Goal: Information Seeking & Learning: Learn about a topic

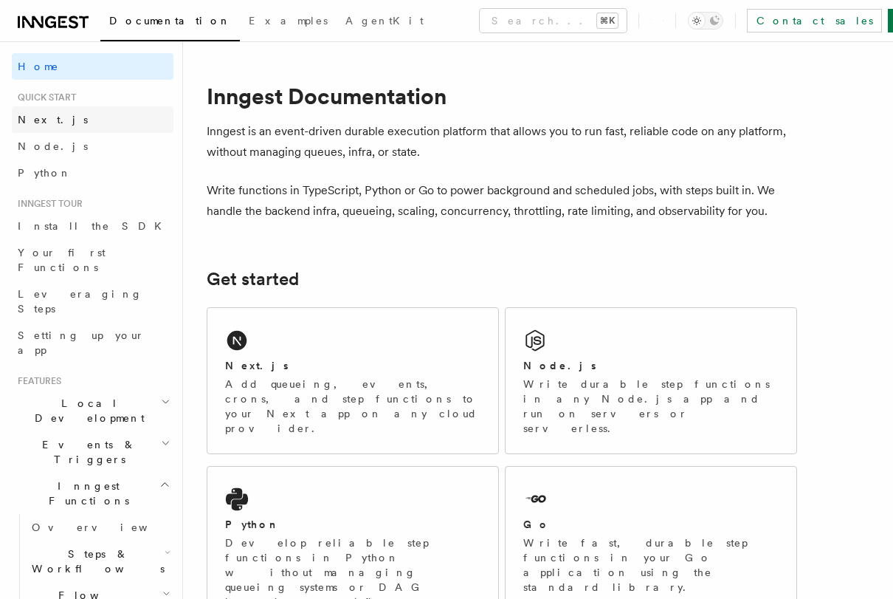
click at [63, 118] on link "Next.js" at bounding box center [93, 119] width 162 height 27
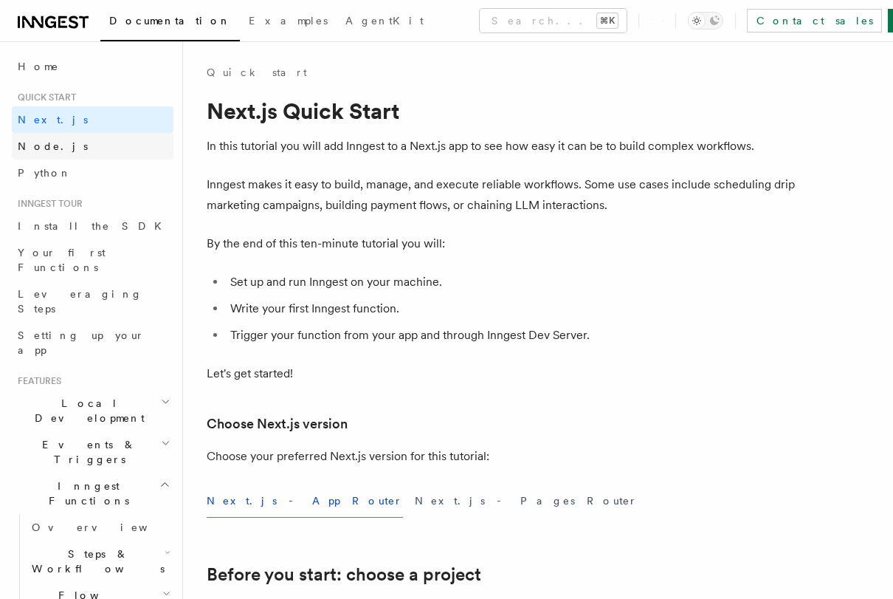
click at [66, 152] on link "Node.js" at bounding box center [93, 146] width 162 height 27
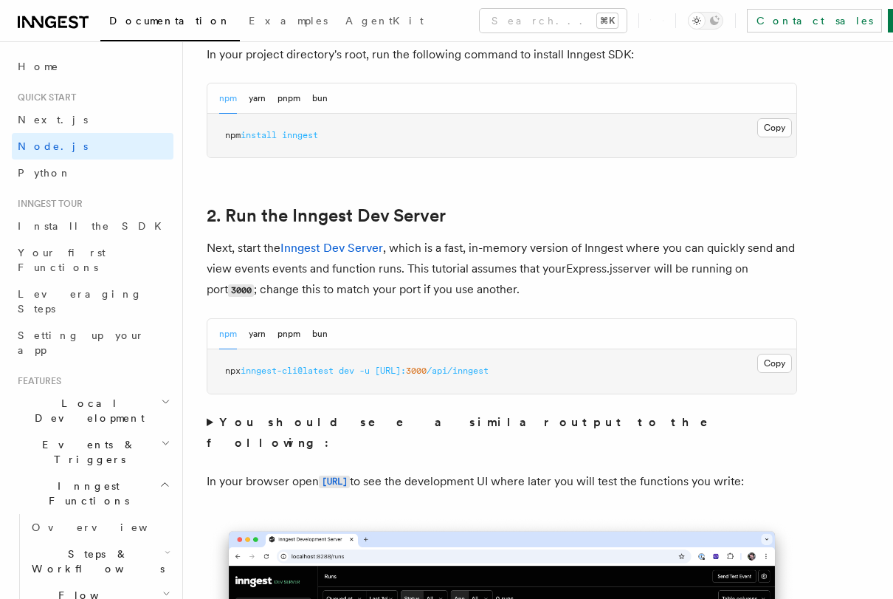
scroll to position [1048, 0]
